Goal: Transaction & Acquisition: Obtain resource

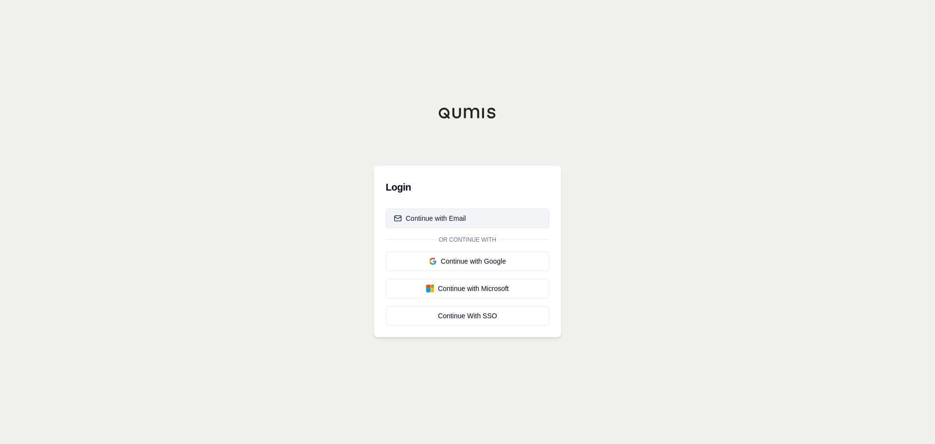
click at [417, 221] on div "Continue with Email" at bounding box center [430, 218] width 72 height 10
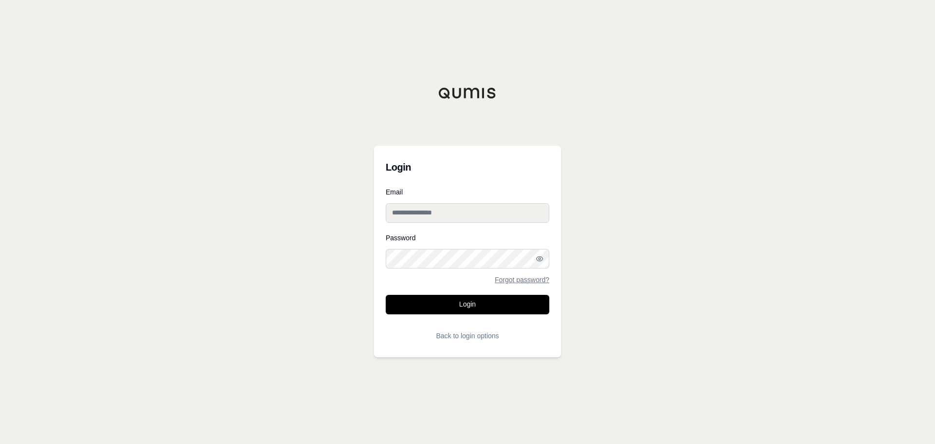
type input "**********"
click at [460, 304] on button "Login" at bounding box center [468, 304] width 164 height 19
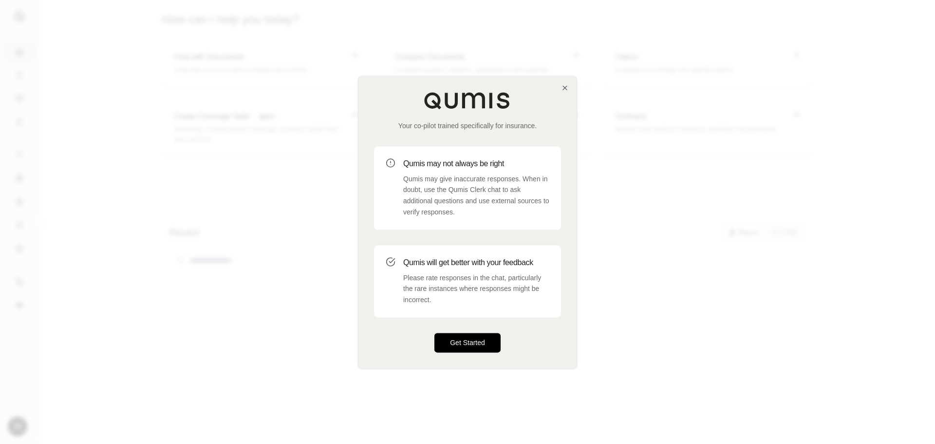
click at [470, 336] on button "Get Started" at bounding box center [468, 342] width 66 height 19
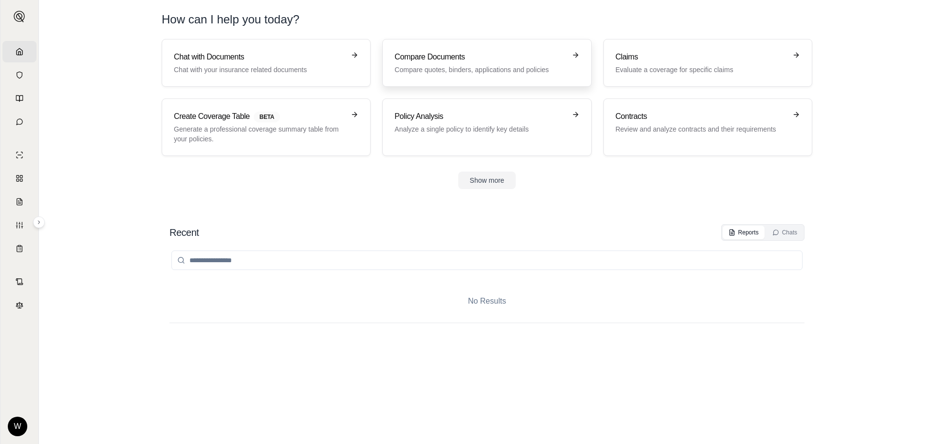
click at [430, 68] on p "Compare quotes, binders, applications and policies" at bounding box center [480, 70] width 171 height 10
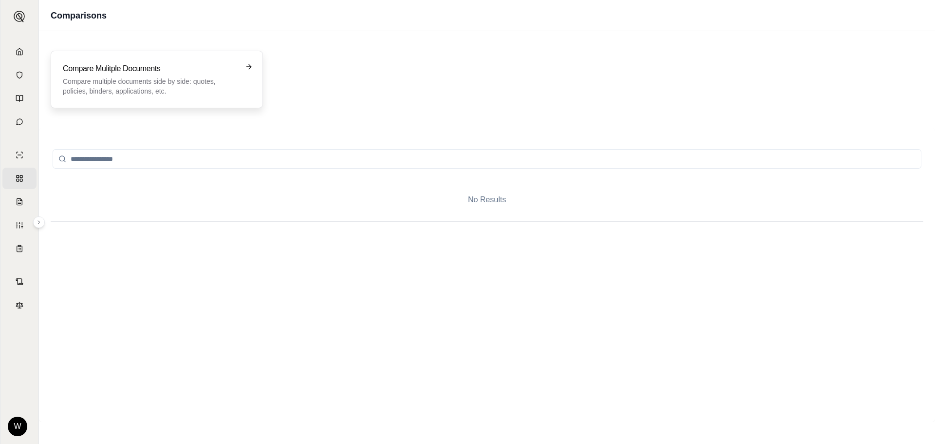
click at [251, 67] on icon at bounding box center [250, 66] width 2 height 4
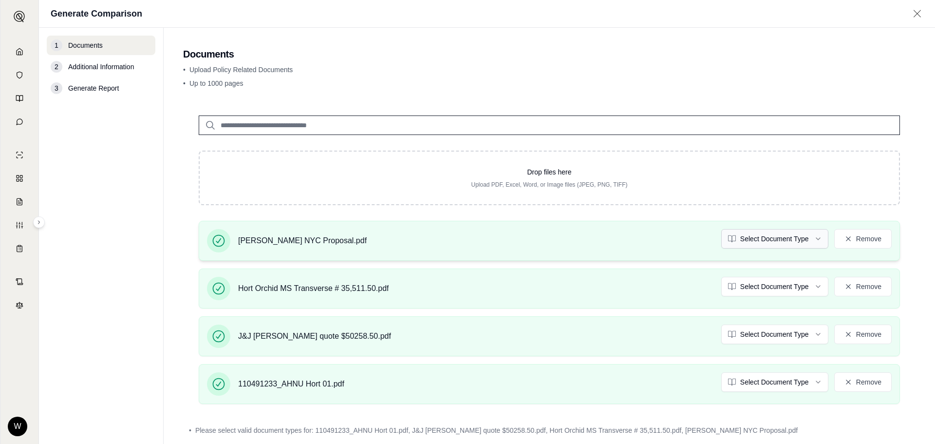
click at [808, 238] on html "Home Vault Prompts Chats Single Policy Comparisons Claims Custom Report Coverag…" at bounding box center [467, 222] width 935 height 444
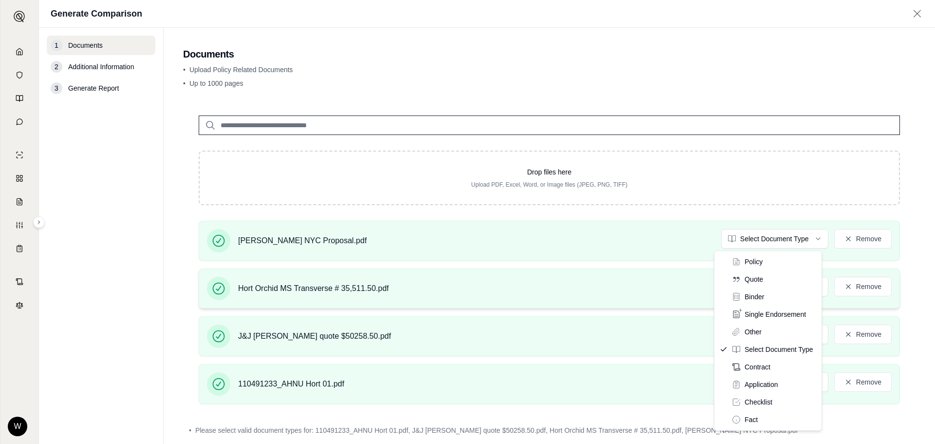
drag, startPoint x: 761, startPoint y: 279, endPoint x: 769, endPoint y: 276, distance: 8.3
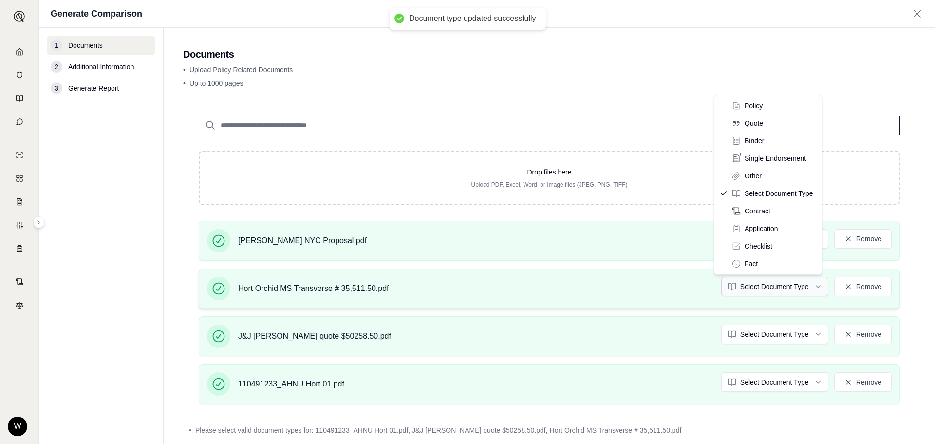
click at [814, 284] on html "Document type updated successfully Home Vault Prompts Chats Single Policy Compa…" at bounding box center [467, 222] width 935 height 444
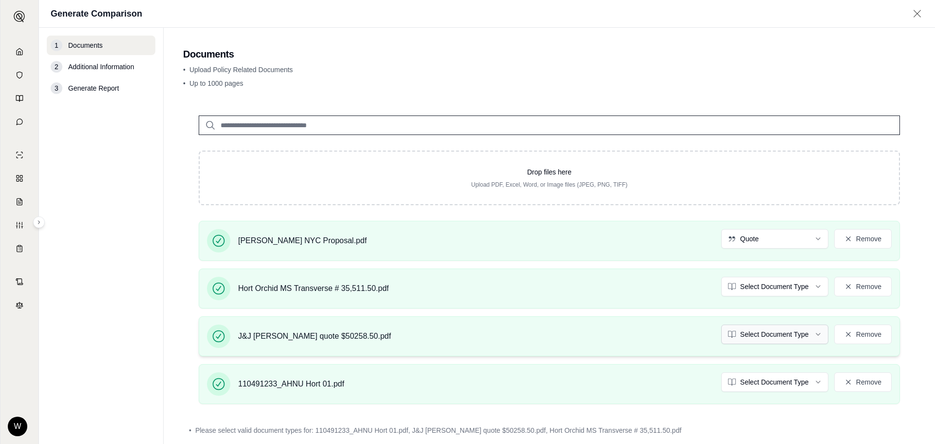
click at [810, 333] on html "Home Vault Prompts Chats Single Policy Comparisons Claims Custom Report Coverag…" at bounding box center [467, 222] width 935 height 444
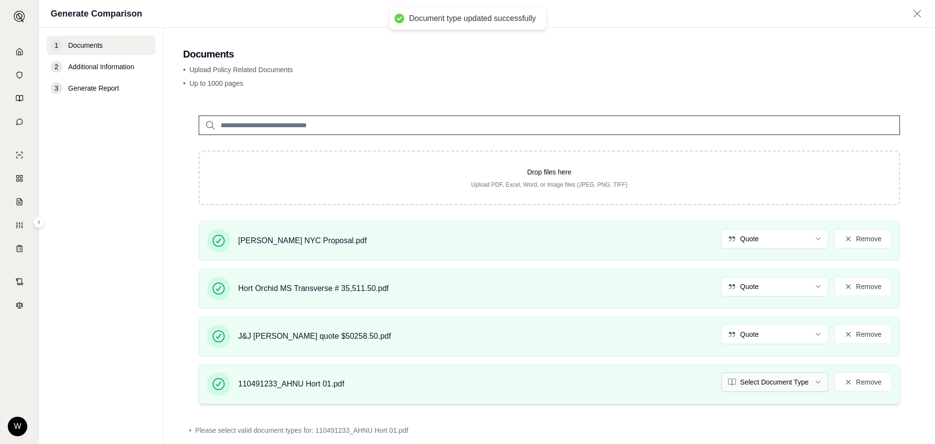
click at [814, 382] on html "Document type updated successfully Document type updated successfully Home Vaul…" at bounding box center [467, 222] width 935 height 444
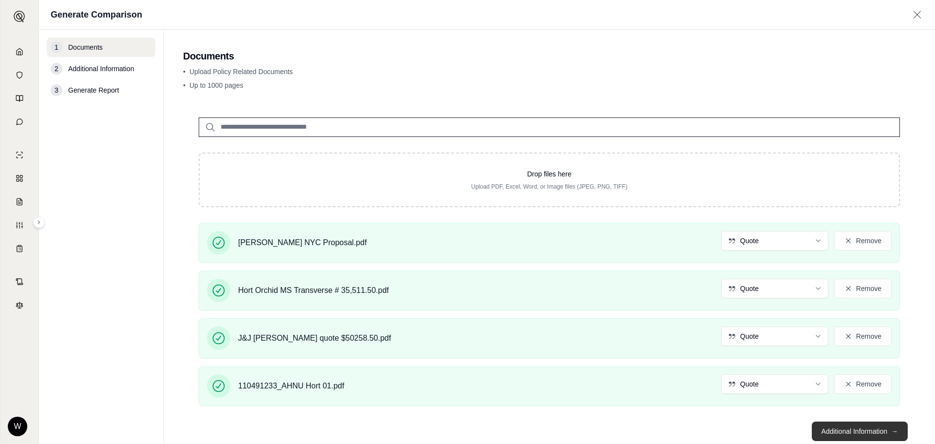
click at [863, 432] on button "Additional Information →" at bounding box center [860, 430] width 96 height 19
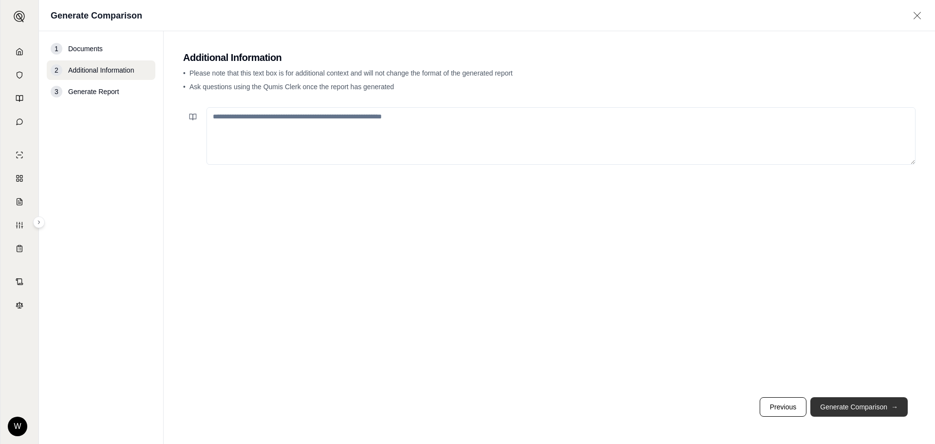
click at [866, 407] on button "Generate Comparison →" at bounding box center [859, 406] width 97 height 19
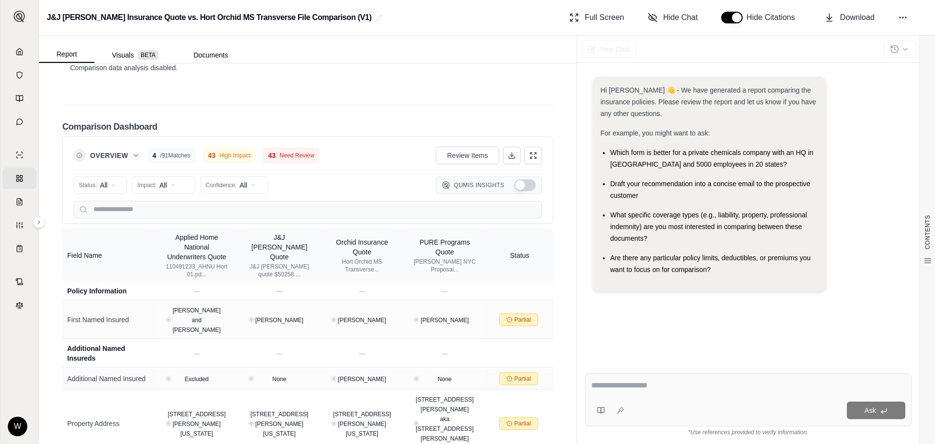
scroll to position [2289, 0]
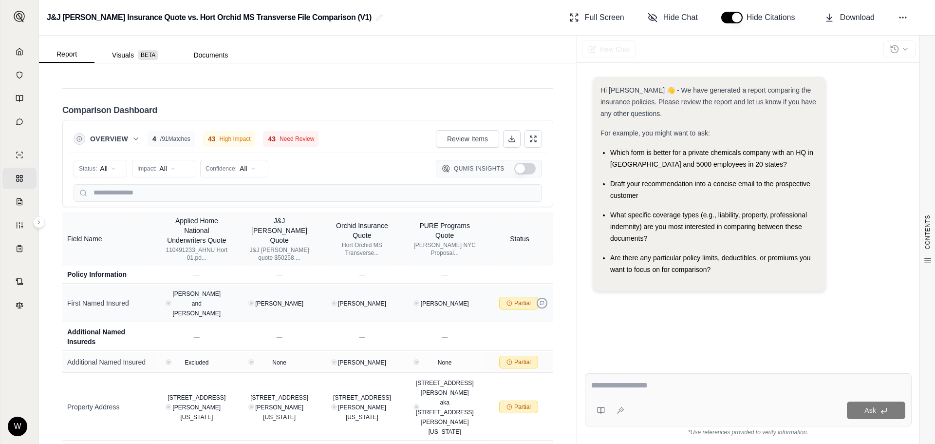
click at [540, 301] on icon at bounding box center [542, 303] width 5 height 5
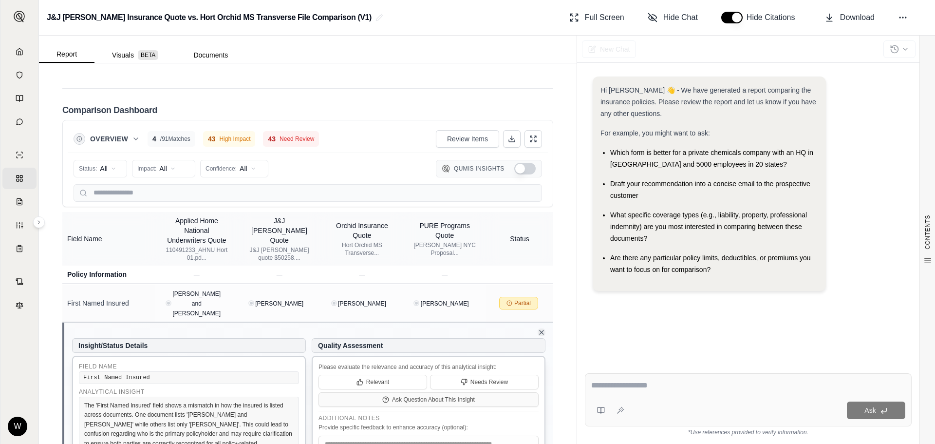
click at [538, 328] on icon at bounding box center [542, 332] width 8 height 8
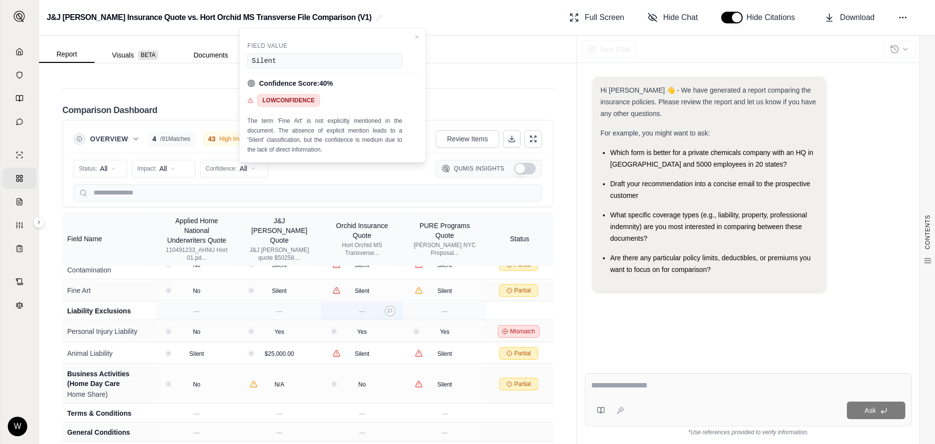
scroll to position [1831, 0]
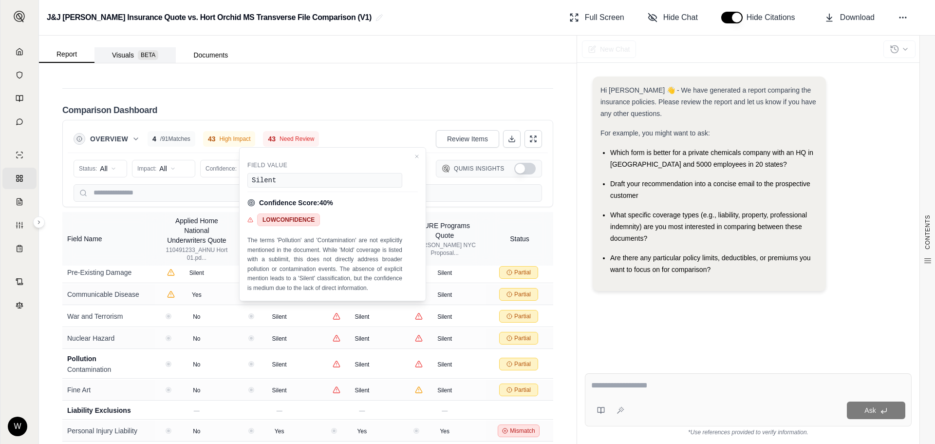
click at [125, 53] on button "Visuals BETA" at bounding box center [135, 55] width 81 height 16
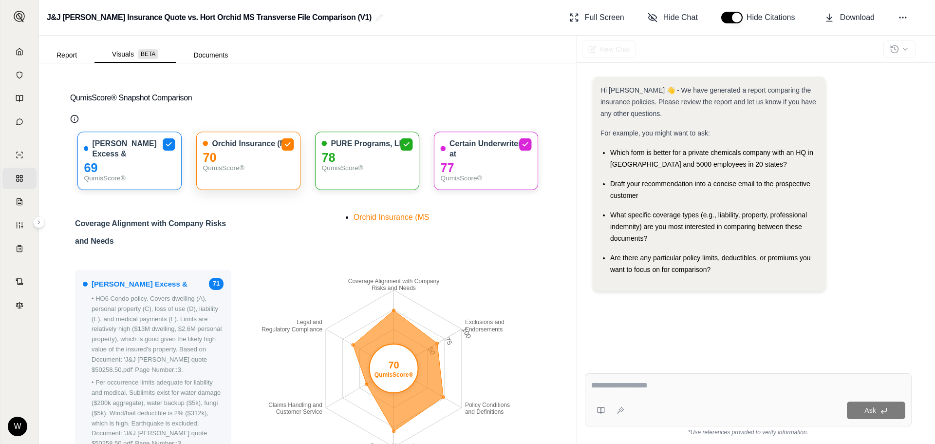
scroll to position [0, 0]
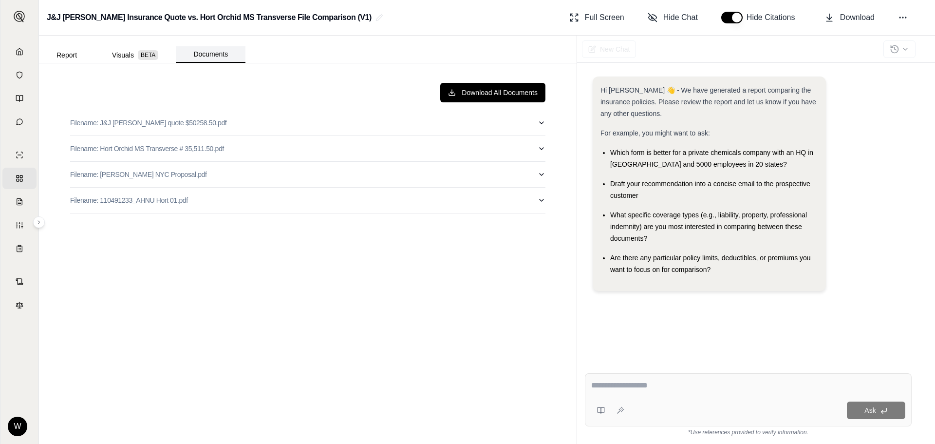
click at [218, 53] on button "Documents" at bounding box center [211, 54] width 70 height 17
click at [62, 50] on button "Report" at bounding box center [67, 55] width 56 height 16
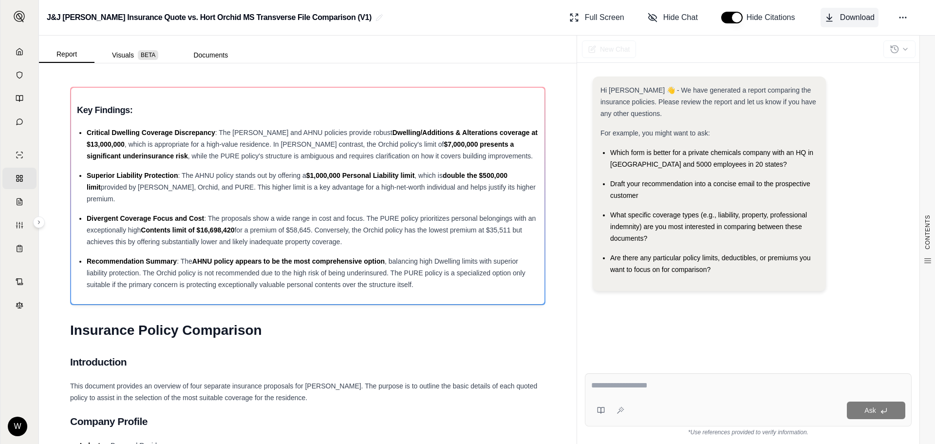
click at [840, 19] on span "Download" at bounding box center [857, 18] width 35 height 12
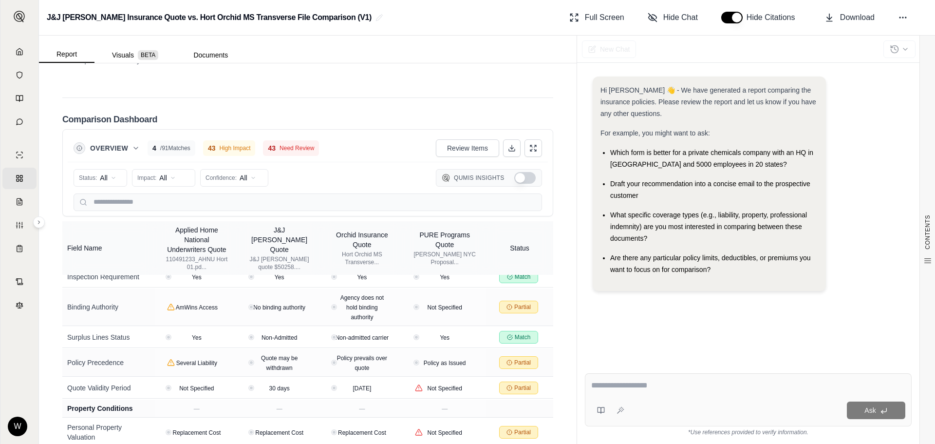
scroll to position [2289, 0]
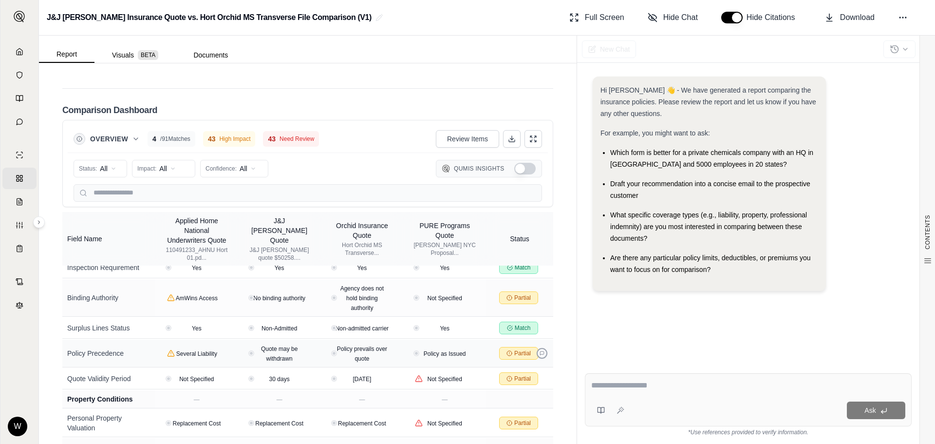
click at [540, 351] on icon at bounding box center [542, 353] width 5 height 5
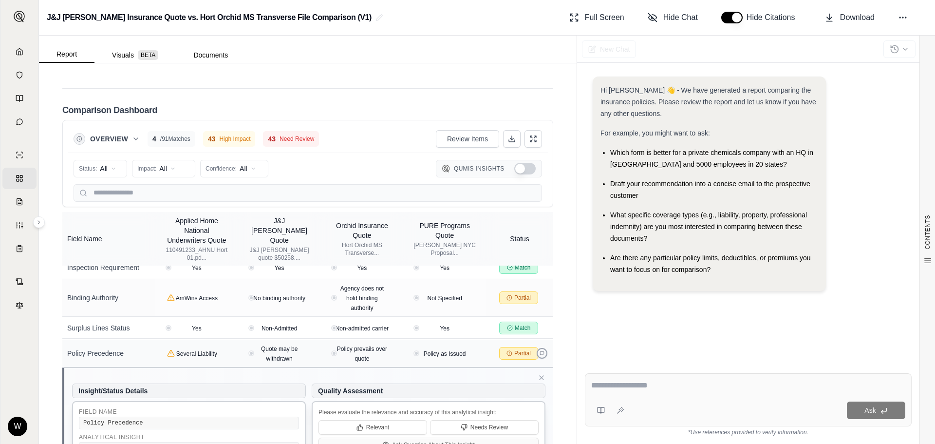
scroll to position [2245, 0]
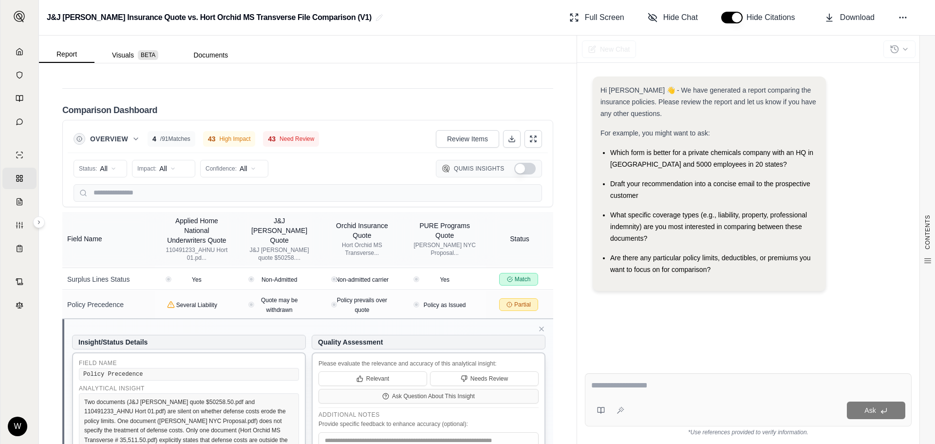
click at [627, 338] on div "Hi [PERSON_NAME] 👋 - We have generated a report comparing the insurance policie…" at bounding box center [748, 213] width 327 height 289
click at [538, 325] on icon at bounding box center [542, 329] width 8 height 8
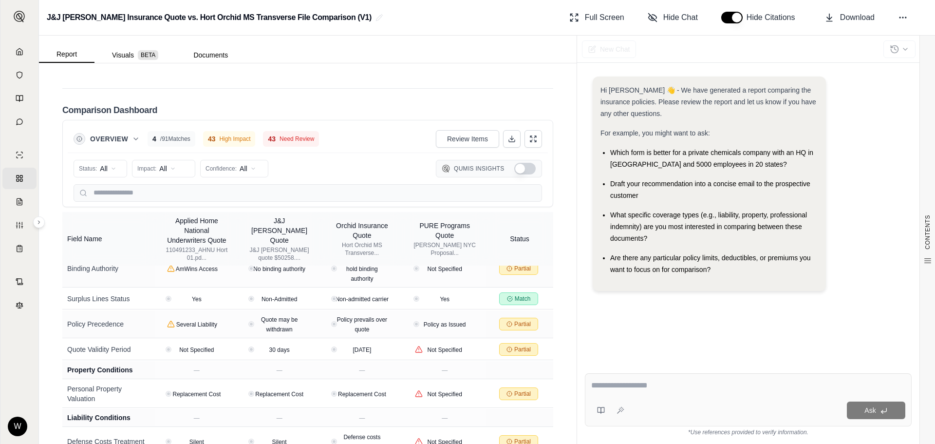
scroll to position [2196, 0]
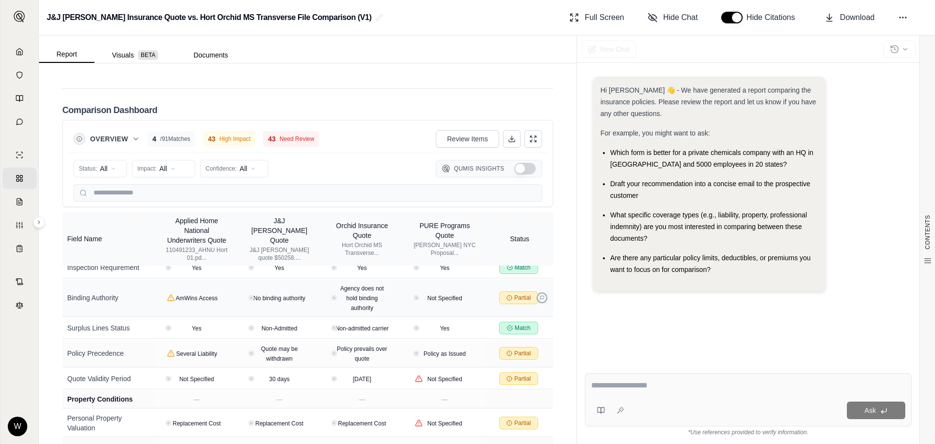
click at [537, 292] on button at bounding box center [542, 297] width 11 height 11
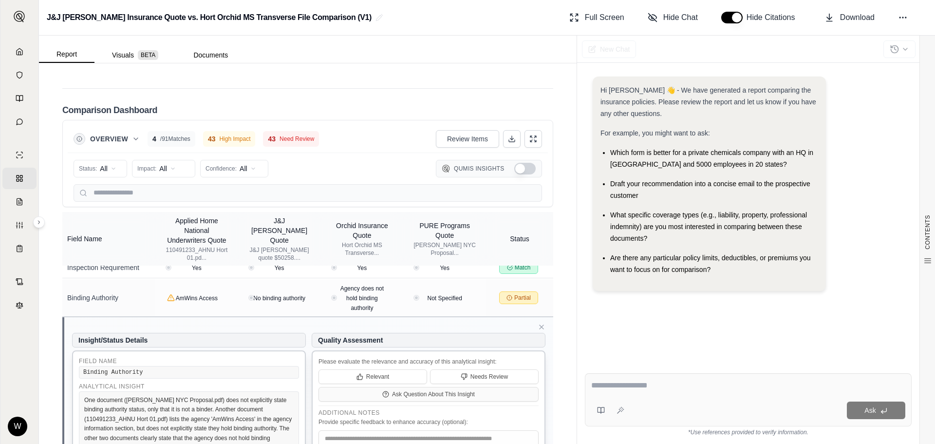
click at [595, 323] on div "Hi [PERSON_NAME] 👋 - We have generated a report comparing the insurance policie…" at bounding box center [748, 213] width 327 height 289
click at [538, 323] on icon at bounding box center [542, 327] width 8 height 8
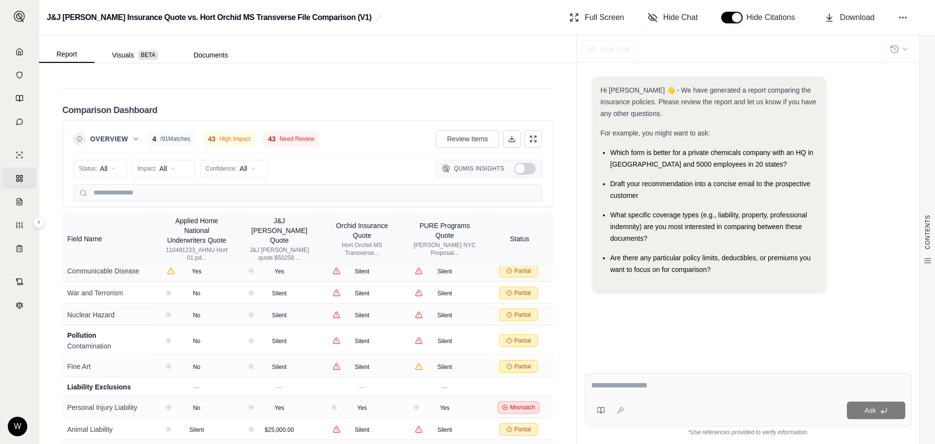
scroll to position [1845, 0]
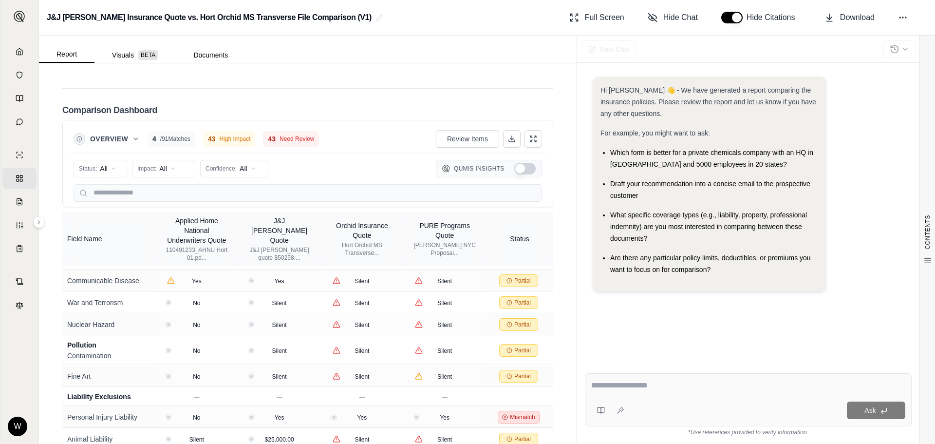
click at [216, 134] on span "43" at bounding box center [212, 139] width 8 height 10
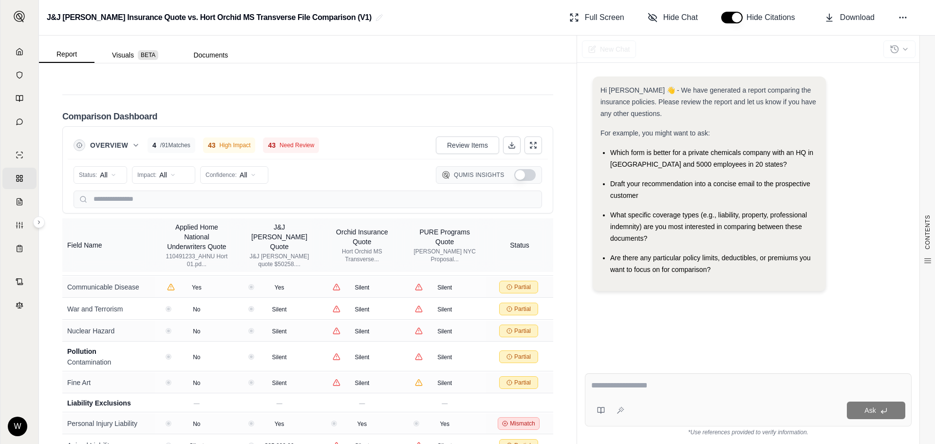
scroll to position [2289, 0]
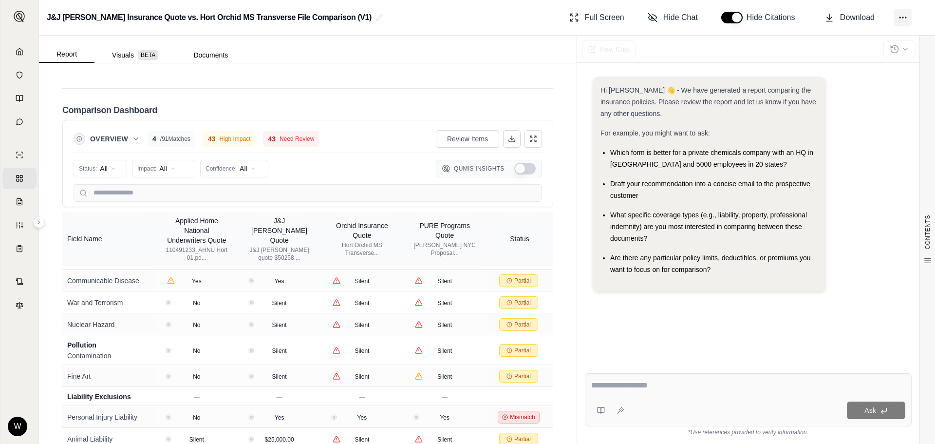
click at [905, 18] on icon at bounding box center [903, 18] width 10 height 10
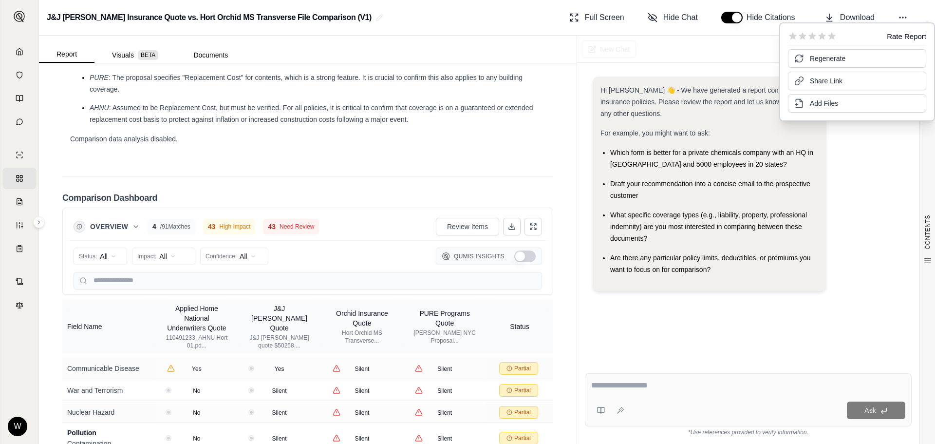
scroll to position [1997, 0]
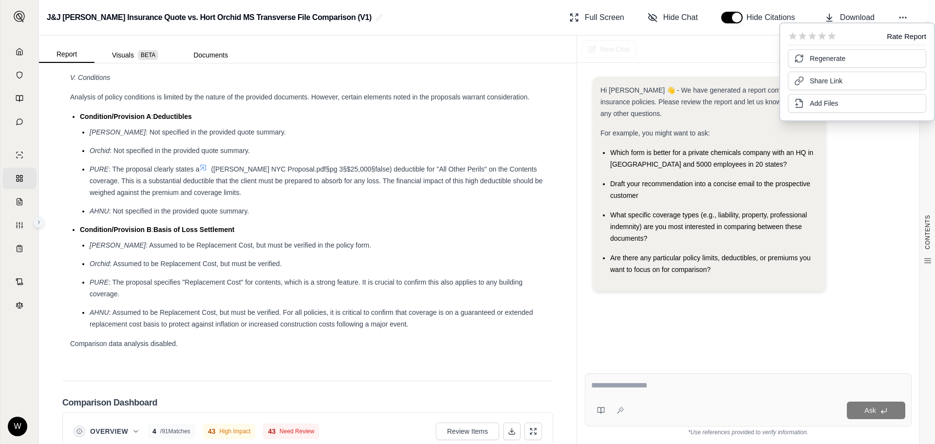
click at [38, 221] on icon at bounding box center [39, 222] width 6 height 6
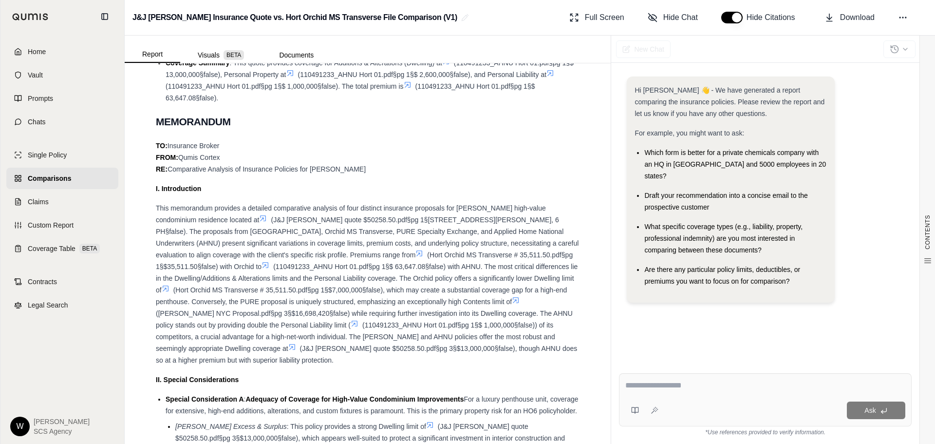
scroll to position [919, 0]
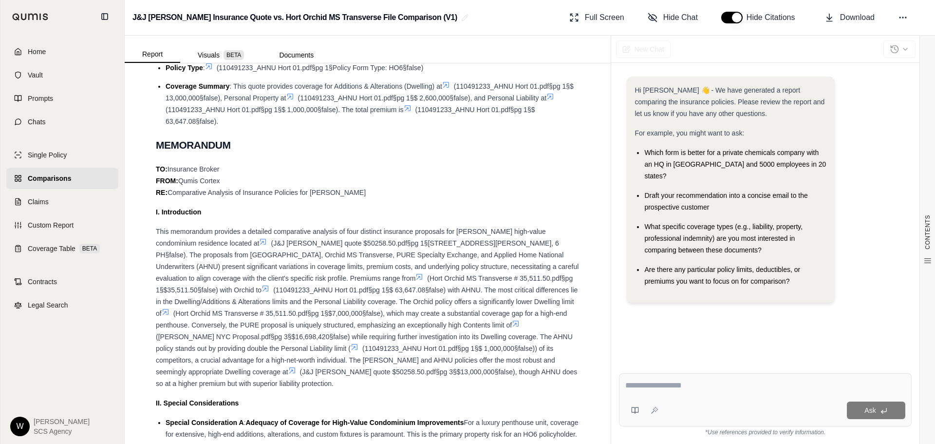
click at [903, 48] on div at bounding box center [900, 48] width 32 height 21
click at [907, 51] on div at bounding box center [900, 48] width 32 height 21
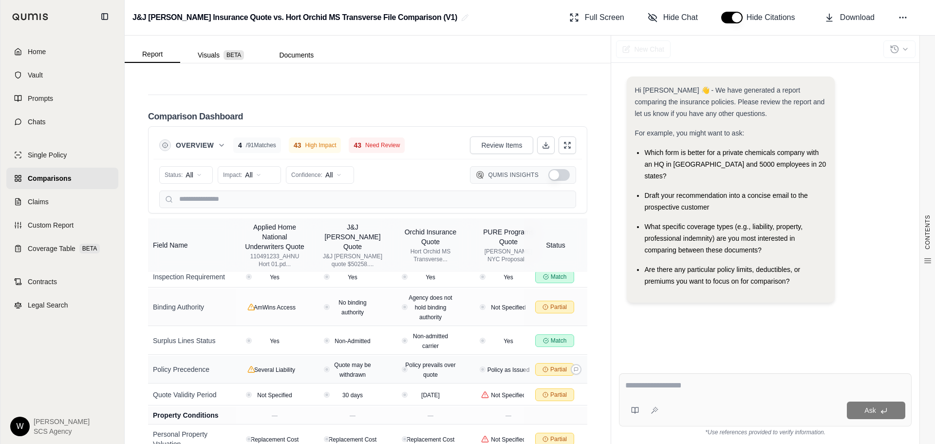
scroll to position [2430, 0]
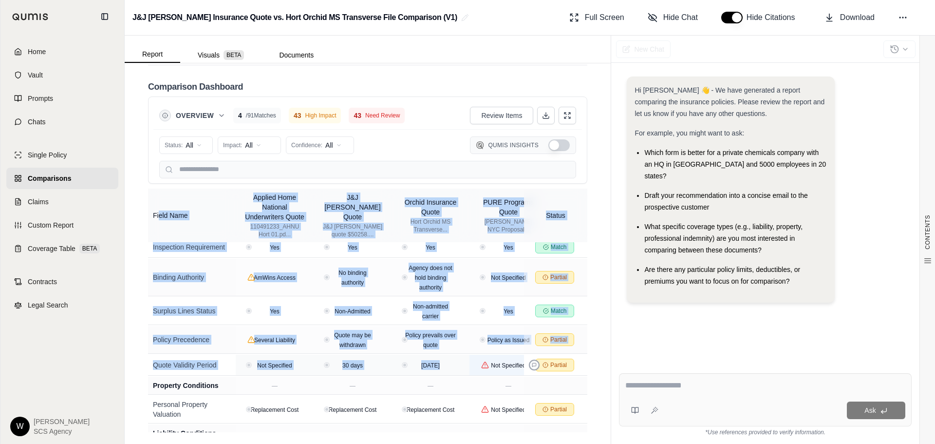
drag, startPoint x: 160, startPoint y: 204, endPoint x: 536, endPoint y: 322, distance: 394.3
click at [536, 322] on div "Comparison Dashboard Overview 4 / 91 Matches 43 High Impact 43 Need Review Revi…" at bounding box center [367, 254] width 439 height 355
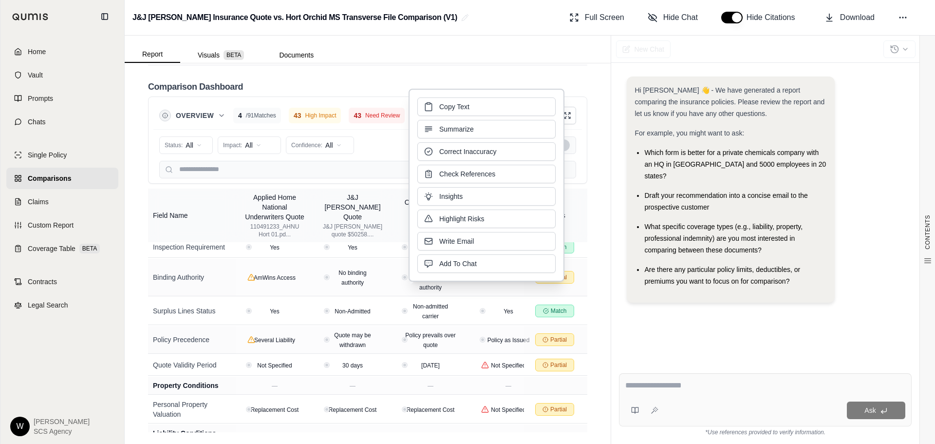
click at [95, 322] on div "Home Vault Prompts Chats Single Policy Comparisons Claims Custom Report Coverag…" at bounding box center [62, 238] width 124 height 411
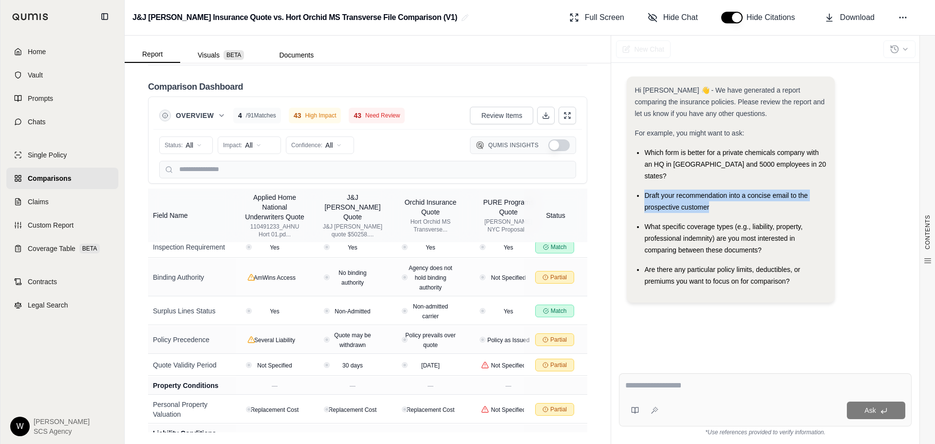
drag, startPoint x: 721, startPoint y: 200, endPoint x: 640, endPoint y: 182, distance: 83.2
click at [645, 190] on li "Draft your recommendation into a concise email to the prospective customer" at bounding box center [736, 201] width 182 height 23
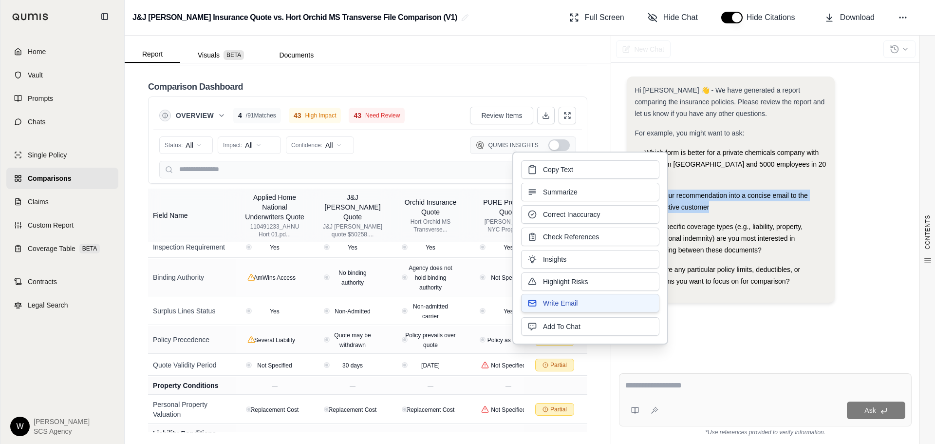
click at [563, 303] on span "Write Email" at bounding box center [560, 303] width 35 height 10
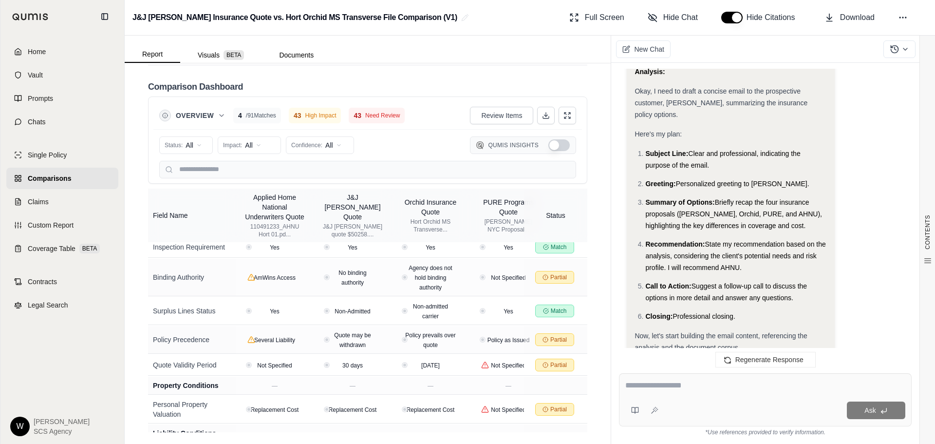
scroll to position [408, 0]
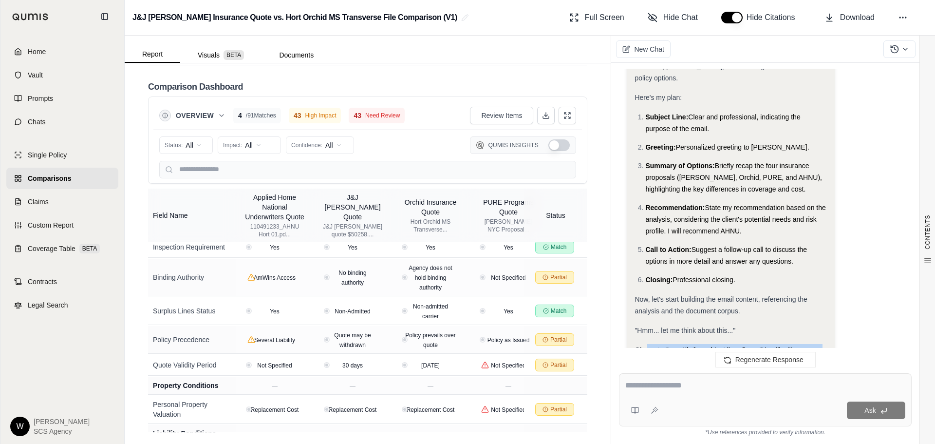
drag, startPoint x: 681, startPoint y: 275, endPoint x: 657, endPoint y: 318, distance: 49.7
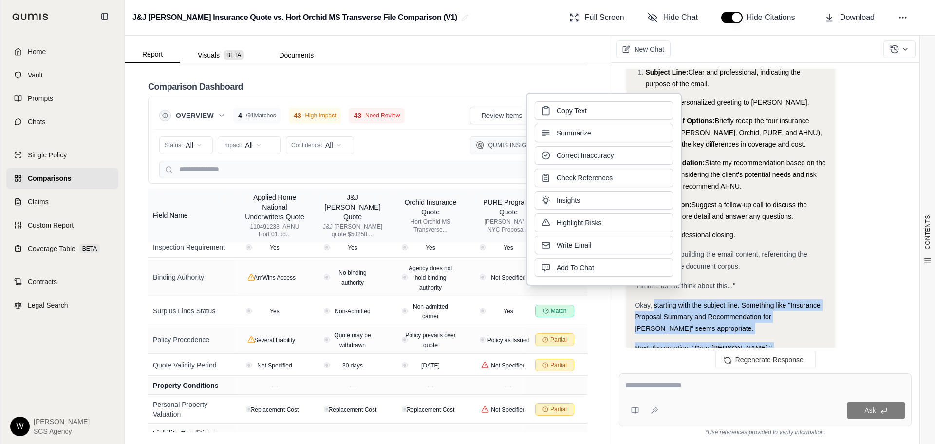
scroll to position [603, 0]
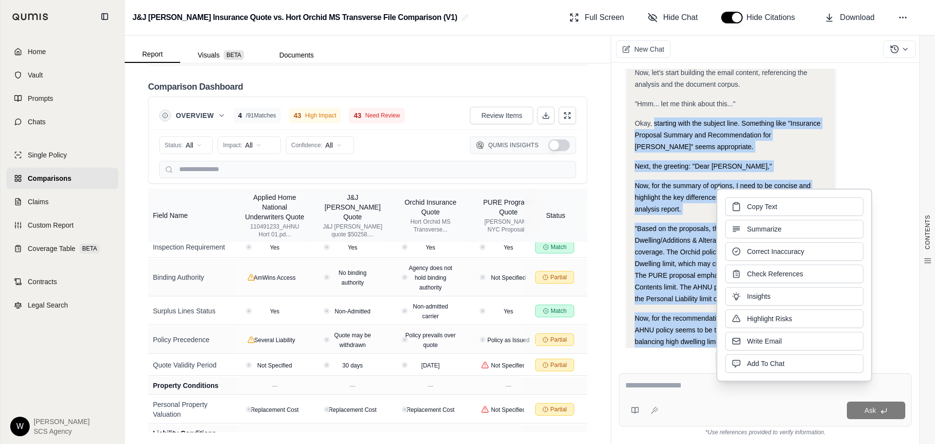
scroll to position [651, 0]
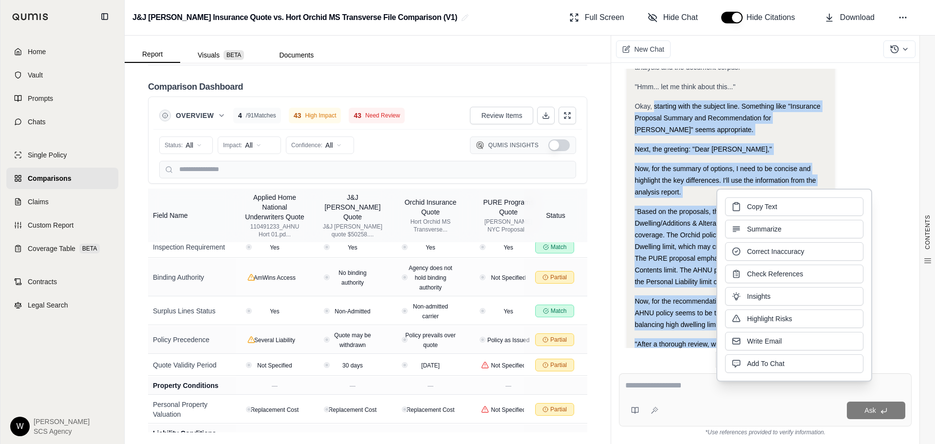
click at [707, 184] on div "Now, for the summary of options, I need to be concise and highlight the key dif…" at bounding box center [731, 180] width 192 height 35
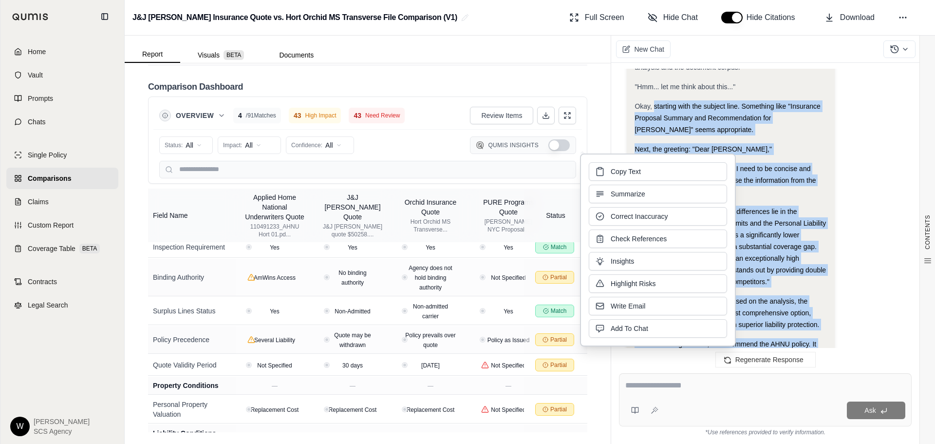
click at [858, 184] on div "Analysis: Okay, I need to draft a concise email to the prospective customer, [P…" at bounding box center [765, 436] width 277 height 1316
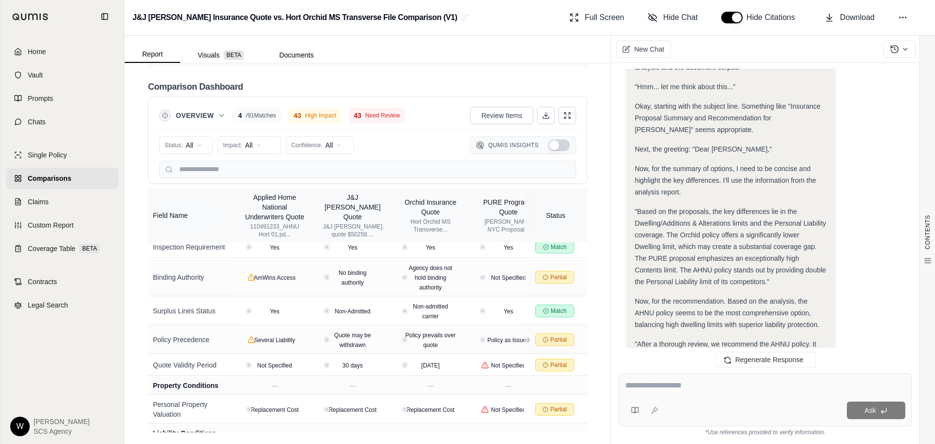
drag, startPoint x: 719, startPoint y: 185, endPoint x: 749, endPoint y: 185, distance: 29.7
click at [721, 185] on div "Now, for the summary of options, I need to be concise and highlight the key dif…" at bounding box center [731, 180] width 192 height 35
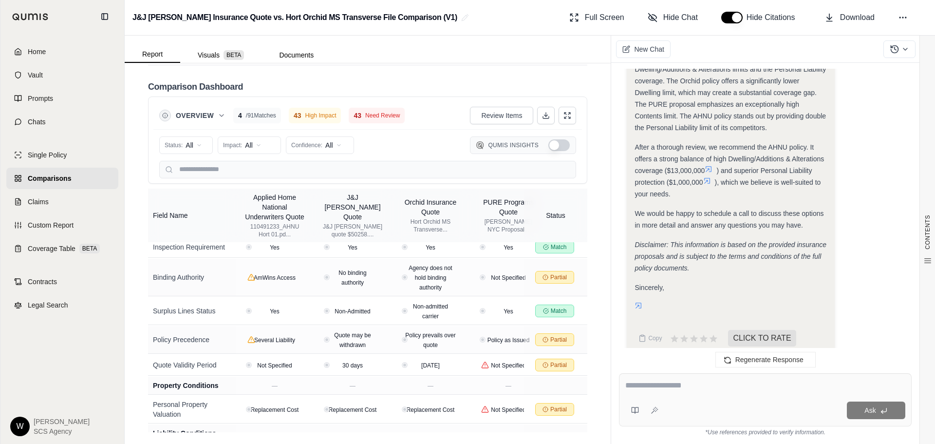
scroll to position [1384, 0]
click at [30, 71] on span "Vault" at bounding box center [35, 75] width 15 height 10
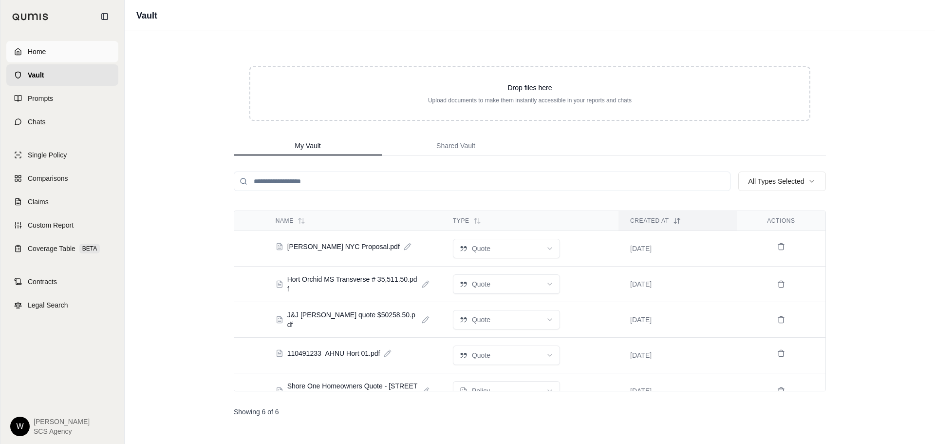
click at [37, 50] on span "Home" at bounding box center [37, 52] width 18 height 10
